Goal: Communication & Community: Participate in discussion

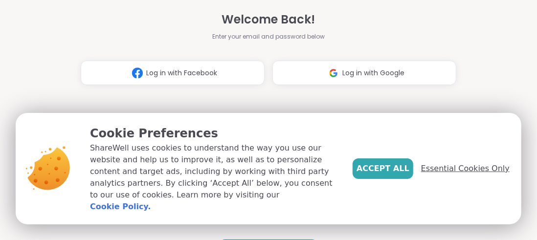
click at [436, 173] on span "Essential Cookies Only" at bounding box center [465, 169] width 89 height 12
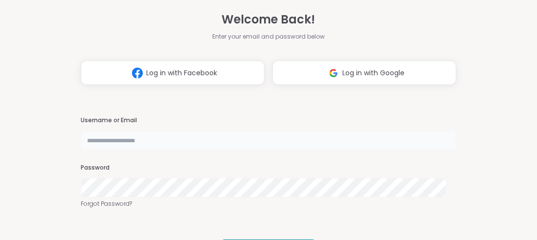
click at [229, 141] on input "text" at bounding box center [269, 141] width 376 height 20
type input "**********"
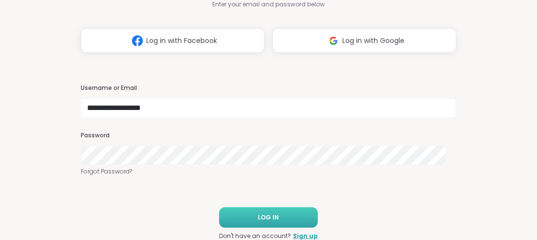
click at [258, 216] on span "LOG IN" at bounding box center [268, 217] width 21 height 9
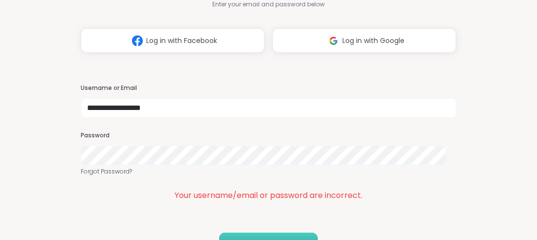
click at [0, 134] on div "**********" at bounding box center [268, 120] width 537 height 240
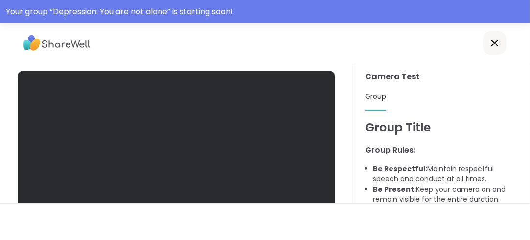
click at [280, 48] on div at bounding box center [265, 43] width 530 height 40
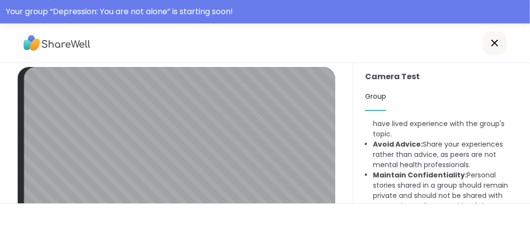
scroll to position [151, 0]
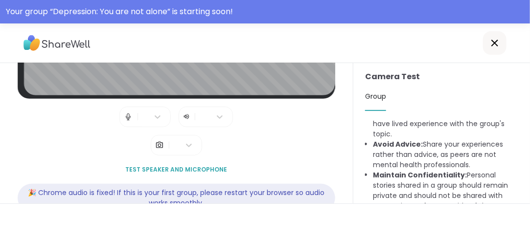
click at [491, 44] on icon at bounding box center [495, 43] width 12 height 12
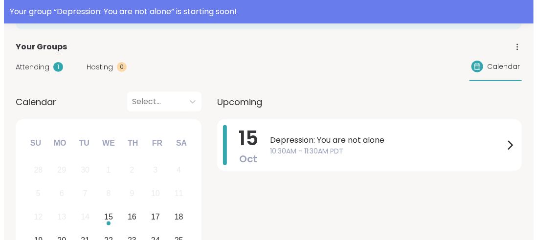
scroll to position [147, 0]
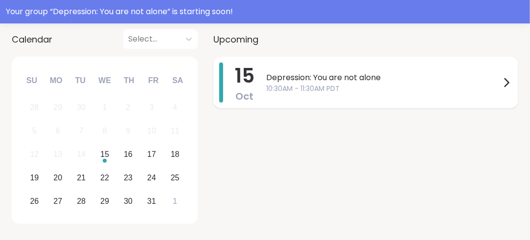
click at [371, 87] on span "10:30AM - 11:30AM PDT" at bounding box center [383, 89] width 234 height 10
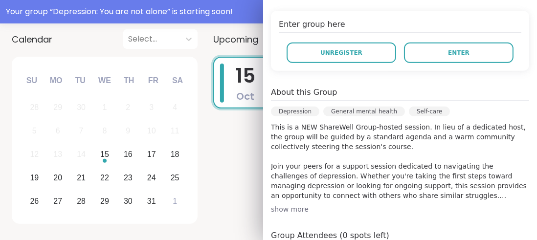
scroll to position [245, 0]
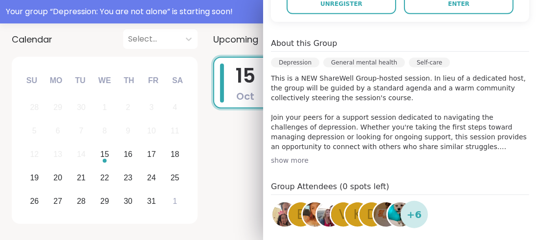
click at [271, 159] on div "show more" at bounding box center [400, 161] width 258 height 10
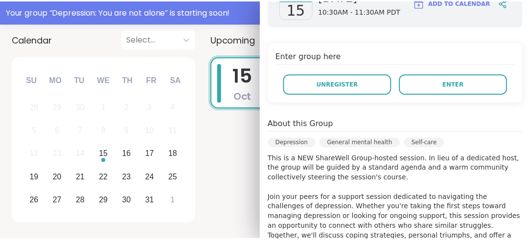
scroll to position [146, 0]
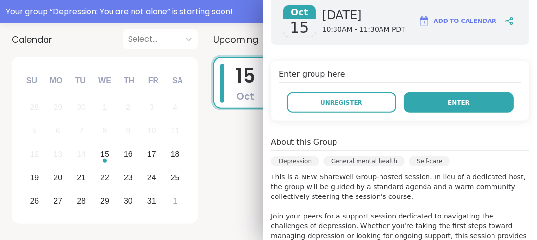
click at [417, 104] on button "Enter" at bounding box center [459, 102] width 110 height 21
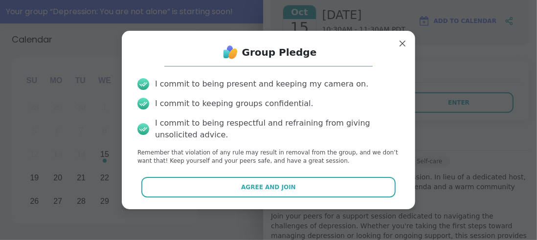
click at [273, 191] on span "Agree and Join" at bounding box center [268, 187] width 55 height 9
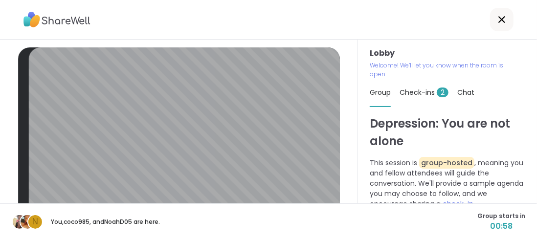
click at [407, 91] on span "Check-ins 2" at bounding box center [424, 93] width 49 height 10
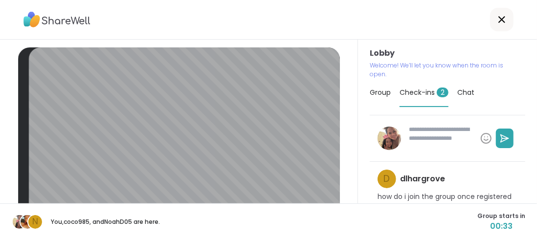
drag, startPoint x: 522, startPoint y: 136, endPoint x: 524, endPoint y: 156, distance: 19.2
click at [524, 156] on div "Lobby Welcome! We’ll let you know when the room is open. Group Check-ins 2 Chat…" at bounding box center [447, 122] width 179 height 164
click at [372, 89] on span "Group" at bounding box center [380, 93] width 21 height 10
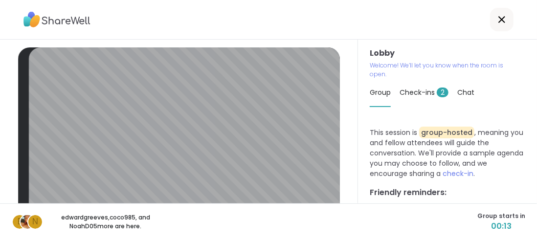
scroll to position [49, 0]
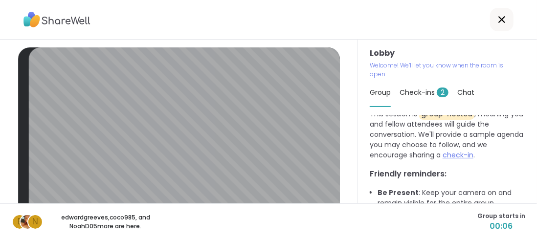
click at [451, 154] on span "check-in" at bounding box center [458, 155] width 31 height 10
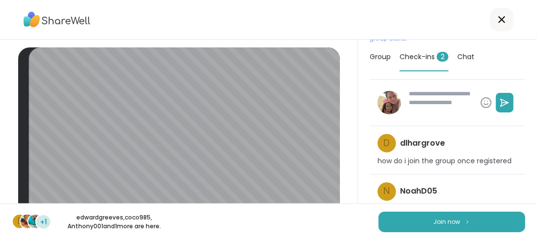
scroll to position [0, 0]
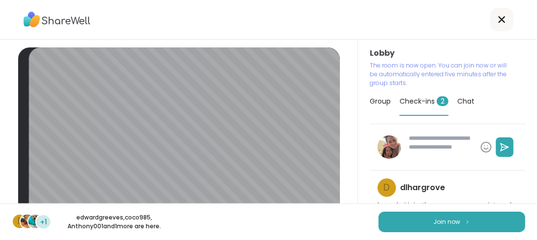
click at [372, 97] on span "Group" at bounding box center [380, 101] width 21 height 10
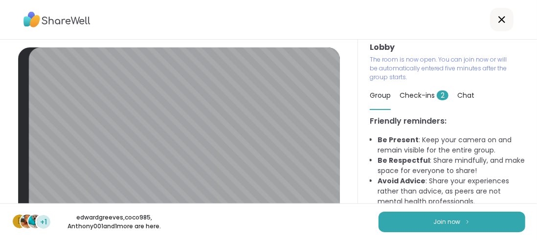
scroll to position [8, 0]
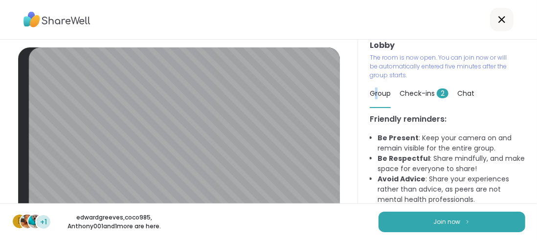
click at [372, 95] on span "Group" at bounding box center [380, 94] width 21 height 10
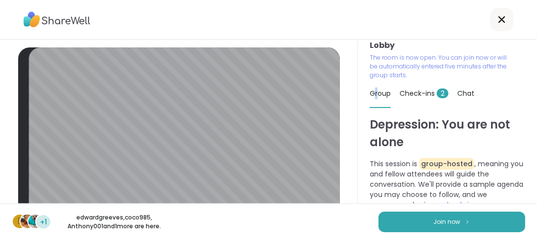
scroll to position [49, 0]
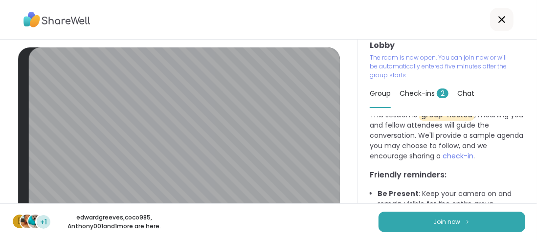
click at [401, 97] on span "Check-ins 2" at bounding box center [424, 94] width 49 height 10
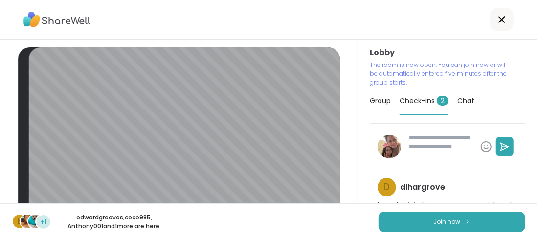
scroll to position [0, 0]
type textarea "*"
click at [499, 17] on icon at bounding box center [502, 20] width 12 height 12
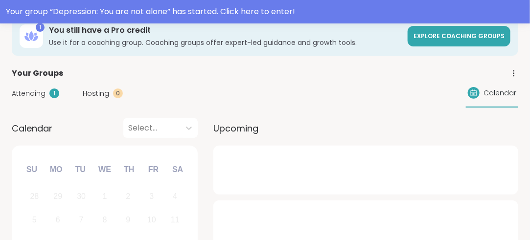
scroll to position [98, 0]
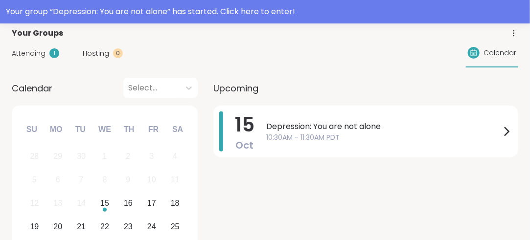
click at [46, 54] on div "Attending 1" at bounding box center [35, 53] width 47 height 10
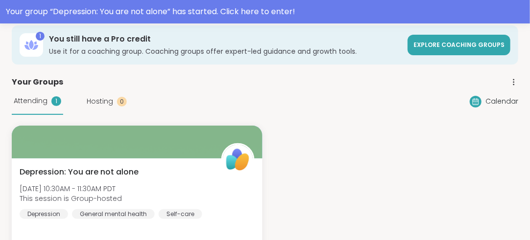
scroll to position [0, 0]
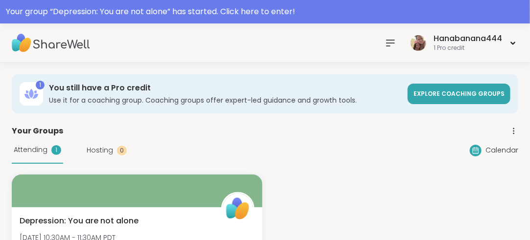
click at [393, 45] on icon at bounding box center [390, 43] width 12 height 12
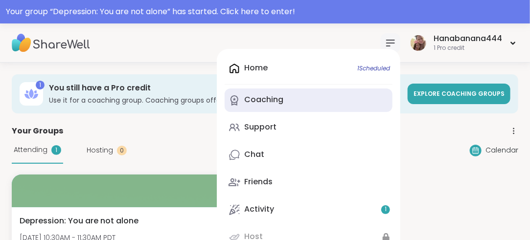
click at [318, 108] on link "Coaching" at bounding box center [308, 100] width 168 height 23
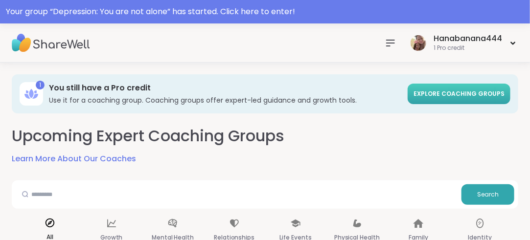
click at [483, 92] on span "Explore Coaching Groups" at bounding box center [458, 93] width 91 height 8
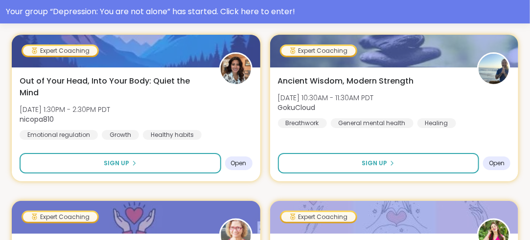
scroll to position [1223, 0]
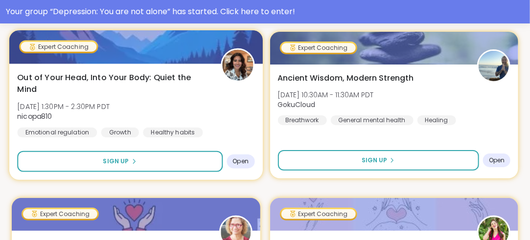
click at [229, 58] on img at bounding box center [237, 65] width 31 height 31
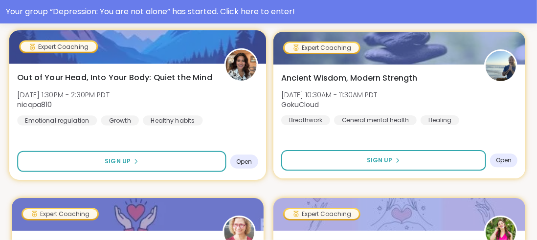
click at [221, 114] on div "Out of Your Head, Into Your Body: Quiet the Mind [DATE] 1:30PM - 2:30PM PDT nic…" at bounding box center [137, 98] width 241 height 54
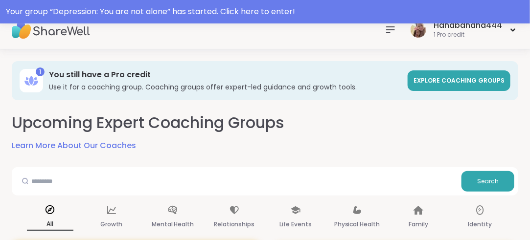
scroll to position [0, 0]
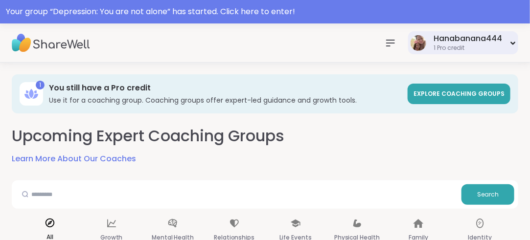
click at [508, 48] on div "Hanabanana444 1 Pro credit" at bounding box center [463, 42] width 110 height 23
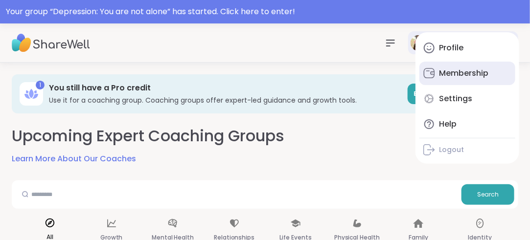
click at [433, 67] on link "Membership" at bounding box center [467, 73] width 96 height 23
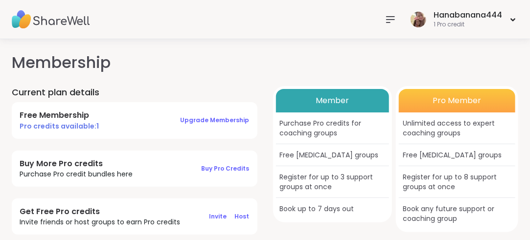
click at [389, 21] on icon at bounding box center [390, 20] width 12 height 12
click at [165, 23] on div "Hanabanana444 1 Pro credit" at bounding box center [265, 19] width 530 height 39
click at [389, 24] on nav at bounding box center [390, 20] width 20 height 20
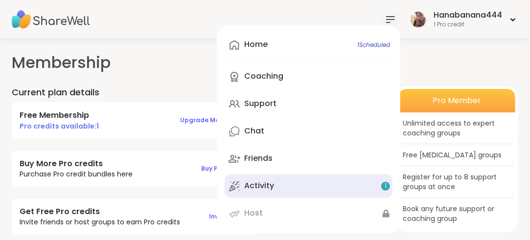
click at [269, 183] on div "Activity 1" at bounding box center [259, 185] width 30 height 11
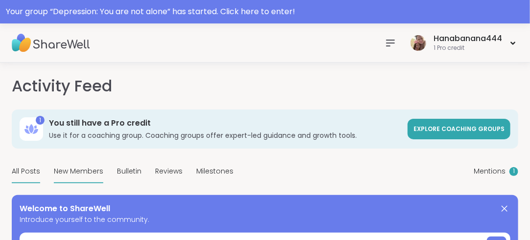
click at [63, 171] on span "New Members" at bounding box center [78, 171] width 49 height 10
type textarea "*"
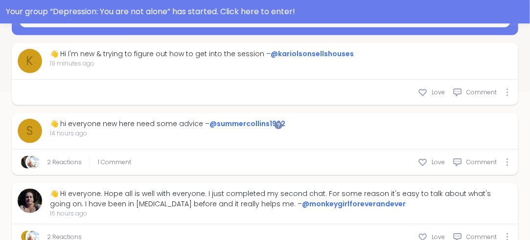
scroll to position [245, 0]
